Goal: Task Accomplishment & Management: Manage account settings

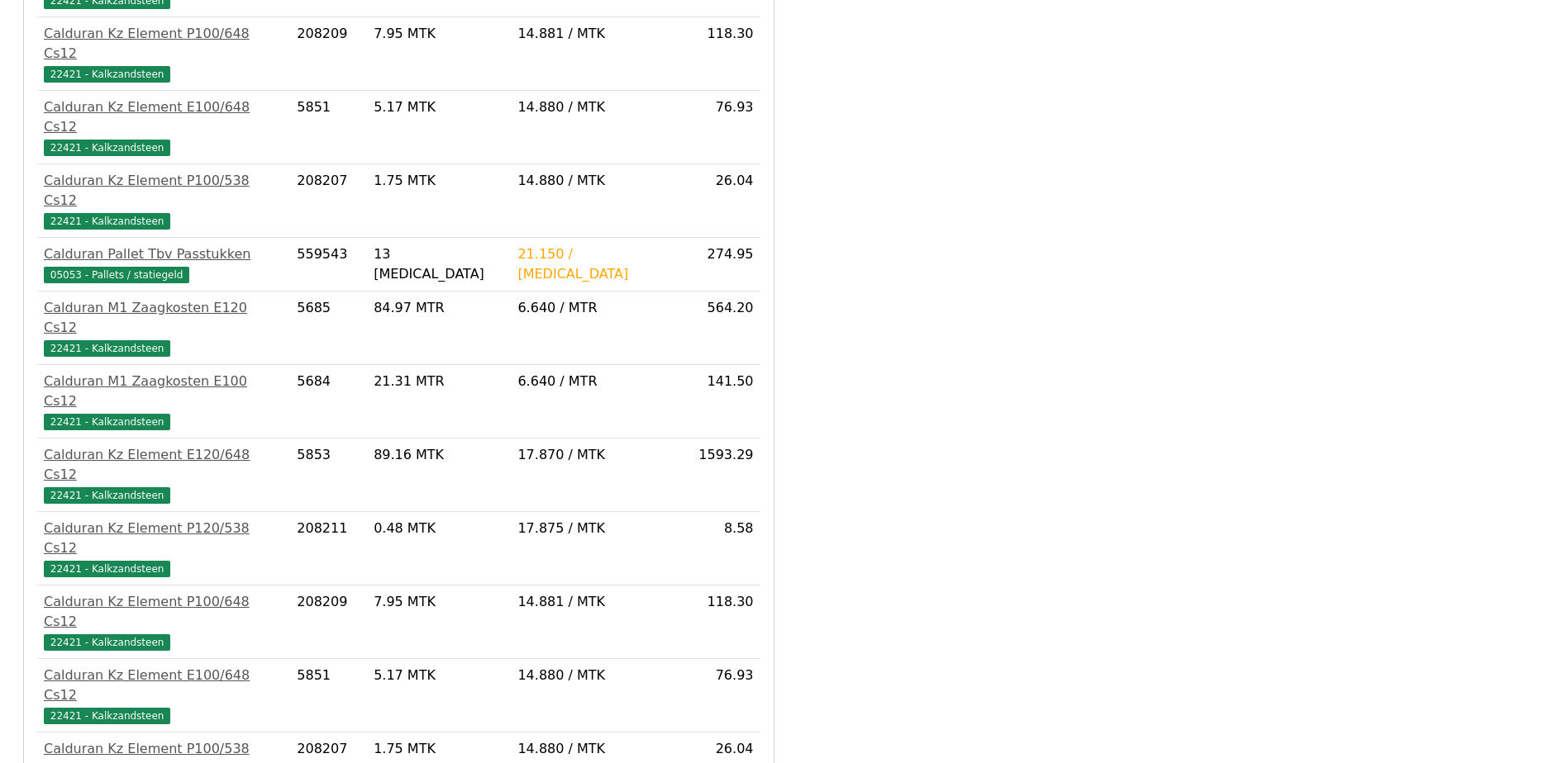
scroll to position [904, 0]
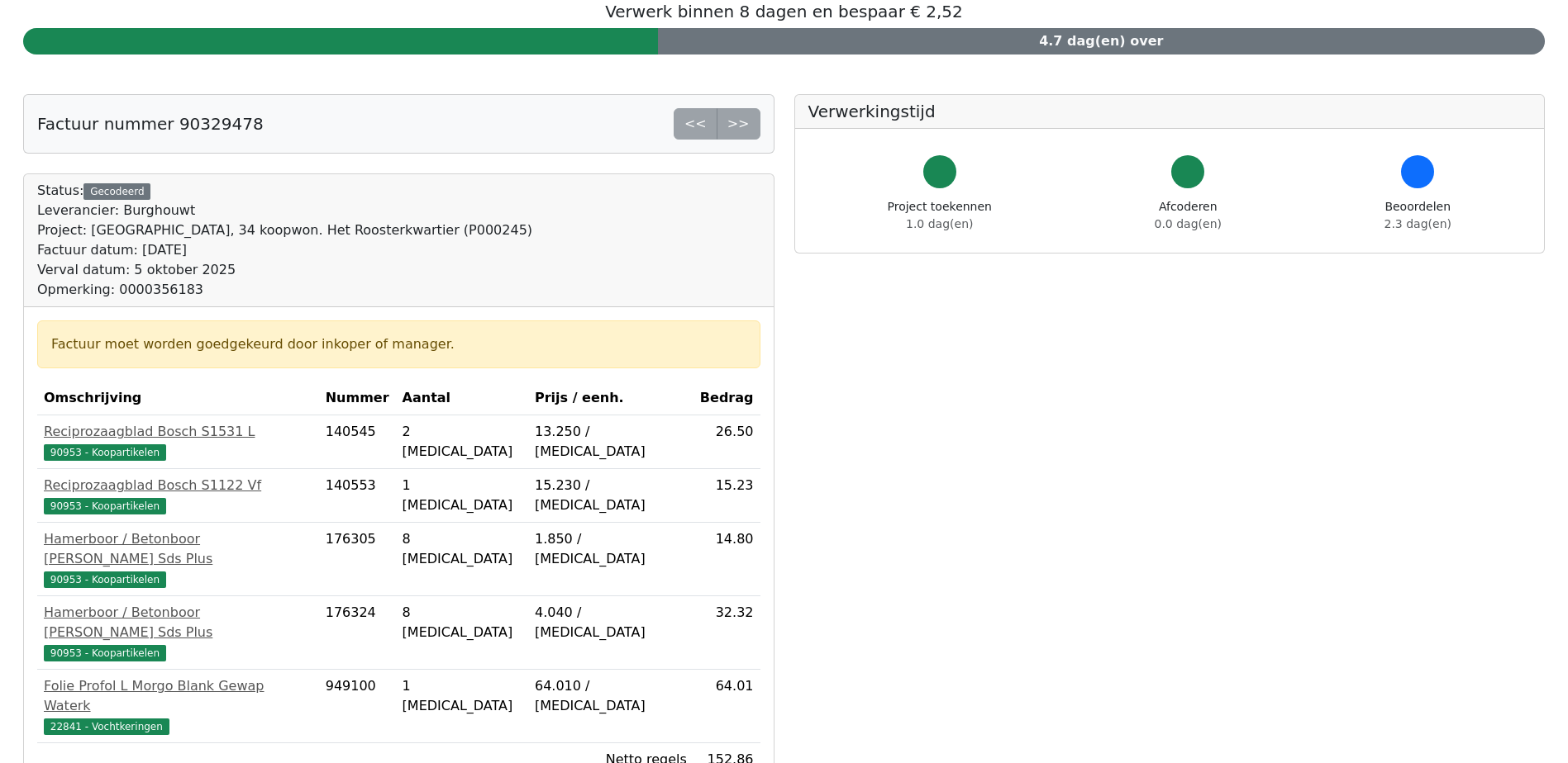
scroll to position [554, 0]
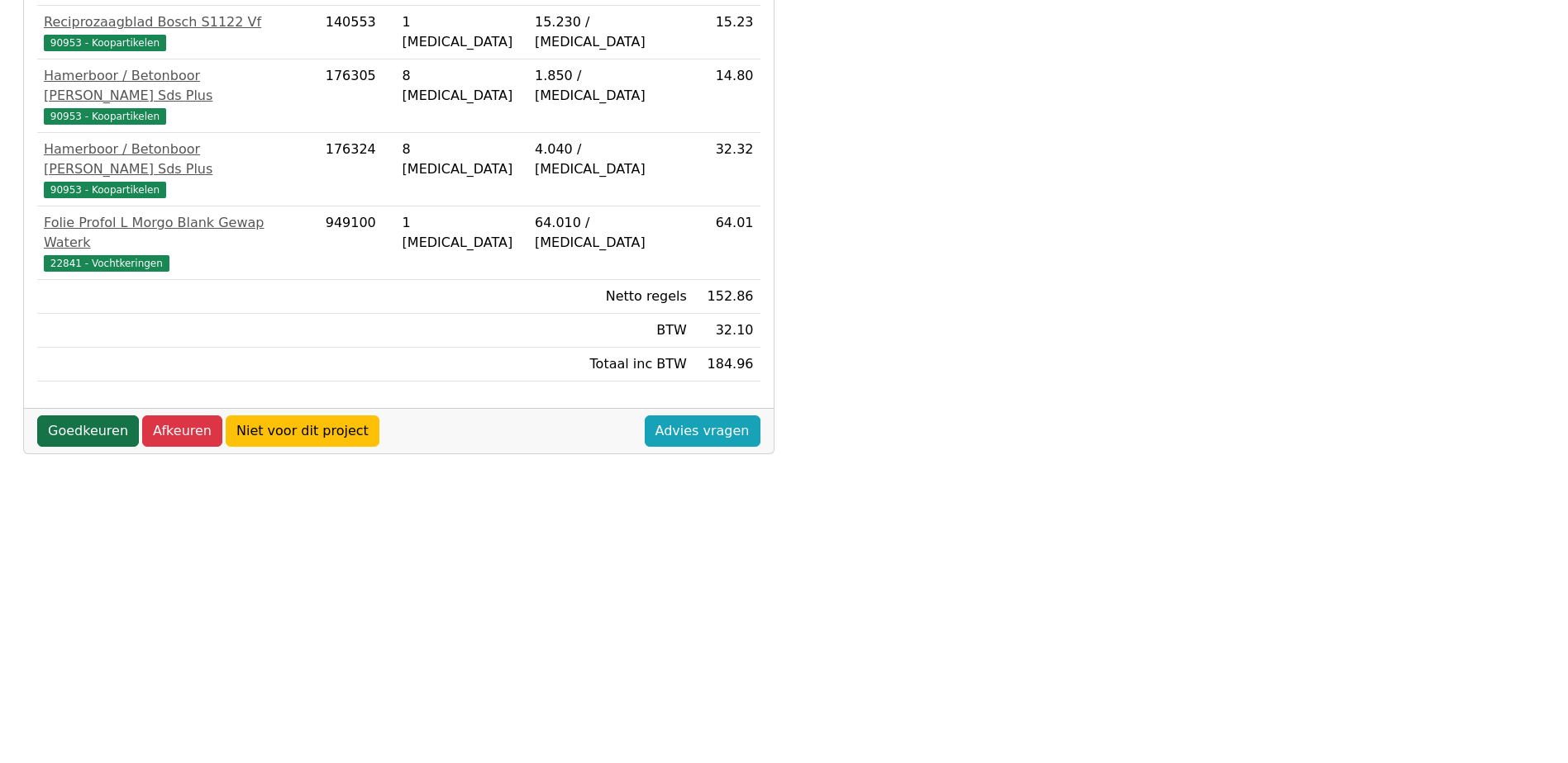
click at [92, 415] on link "Goedkeuren" at bounding box center [88, 430] width 102 height 31
